Goal: Transaction & Acquisition: Subscribe to service/newsletter

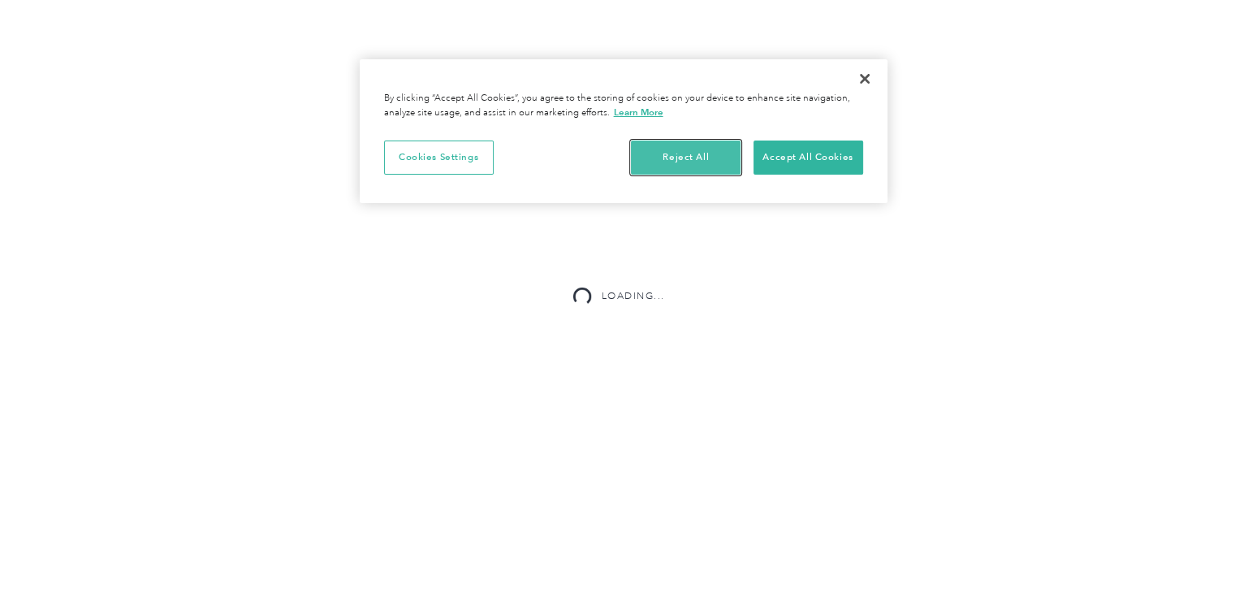
click at [659, 161] on button "Reject All" at bounding box center [686, 157] width 110 height 34
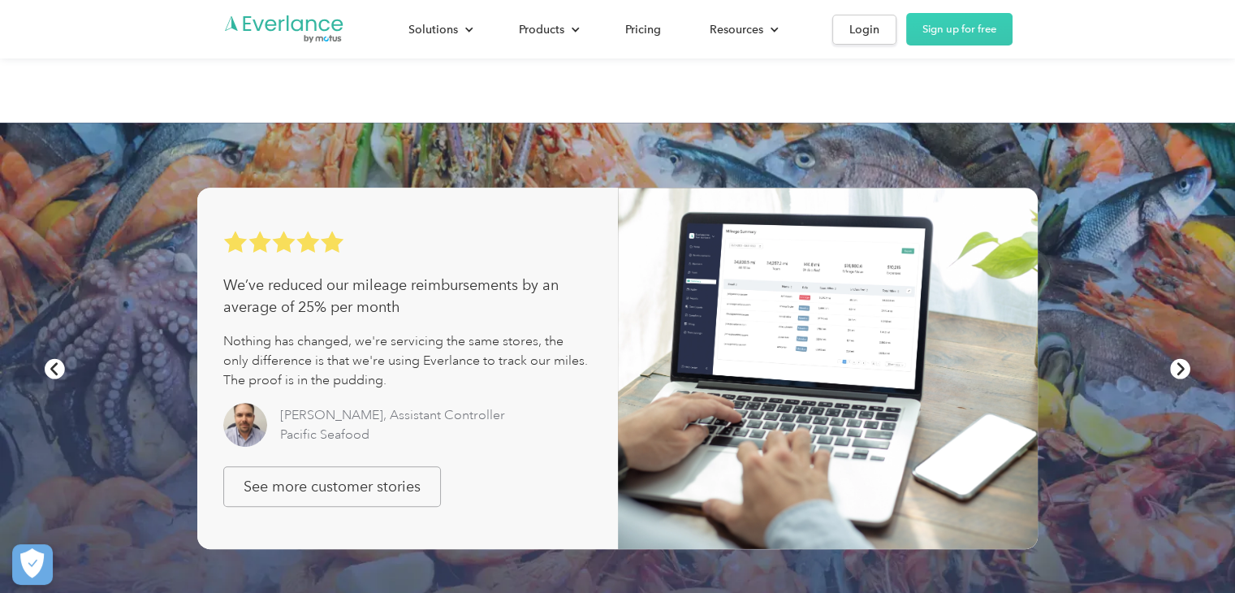
scroll to position [650, 0]
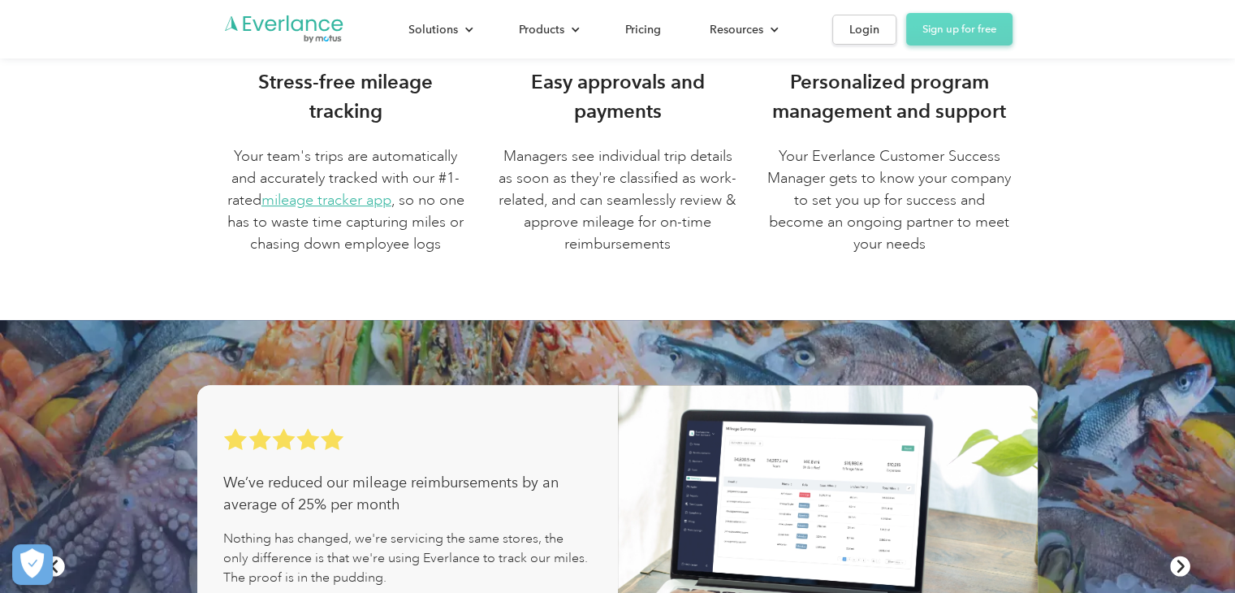
click at [948, 28] on link "Sign up for free" at bounding box center [959, 29] width 106 height 32
